Goal: Find specific page/section: Find specific page/section

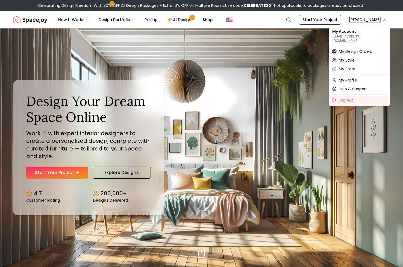
click at [359, 49] on span "My Design Orders" at bounding box center [355, 51] width 33 height 5
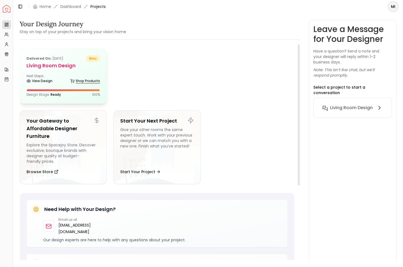
click at [83, 77] on link "Shop Products" at bounding box center [85, 81] width 30 height 8
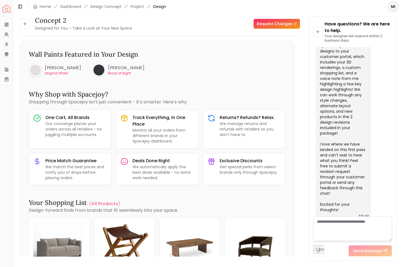
scroll to position [268, 0]
